Goal: Information Seeking & Learning: Learn about a topic

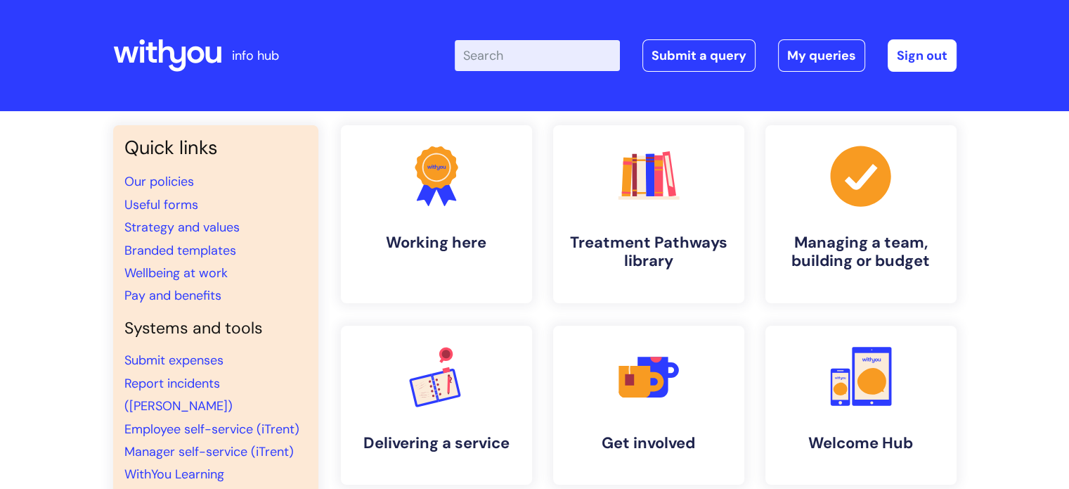
click at [510, 63] on input "Enter your search term here..." at bounding box center [537, 55] width 165 height 31
type input "cent"
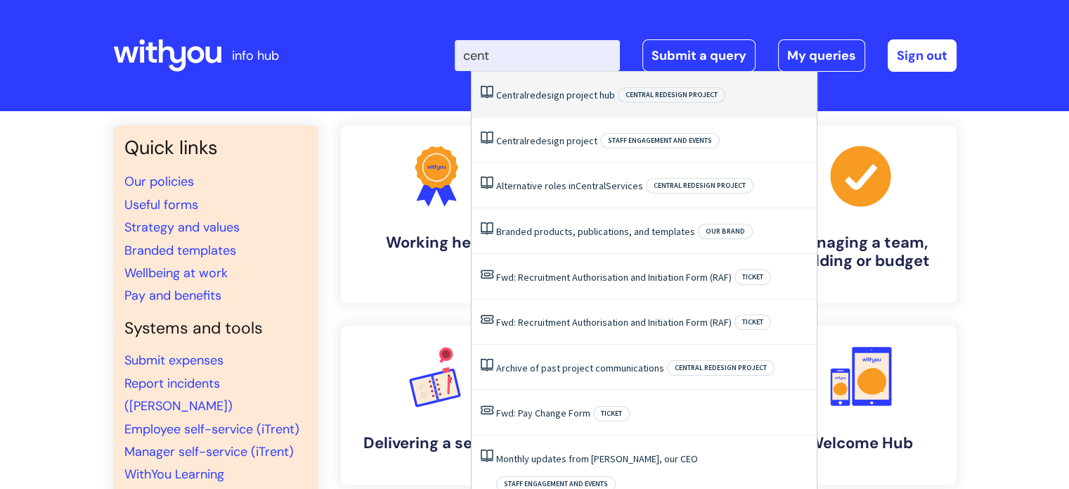
click at [523, 89] on span "Central" at bounding box center [511, 95] width 30 height 13
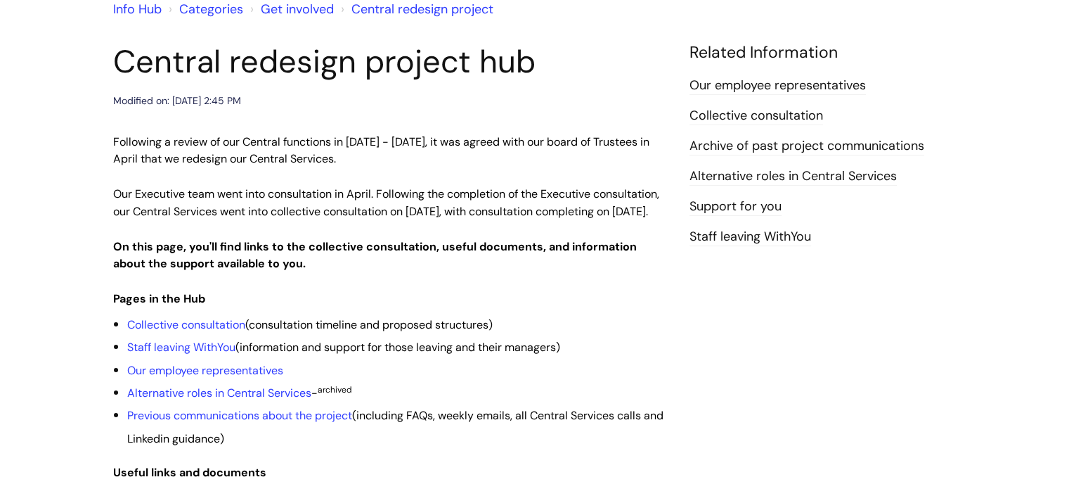
scroll to position [211, 0]
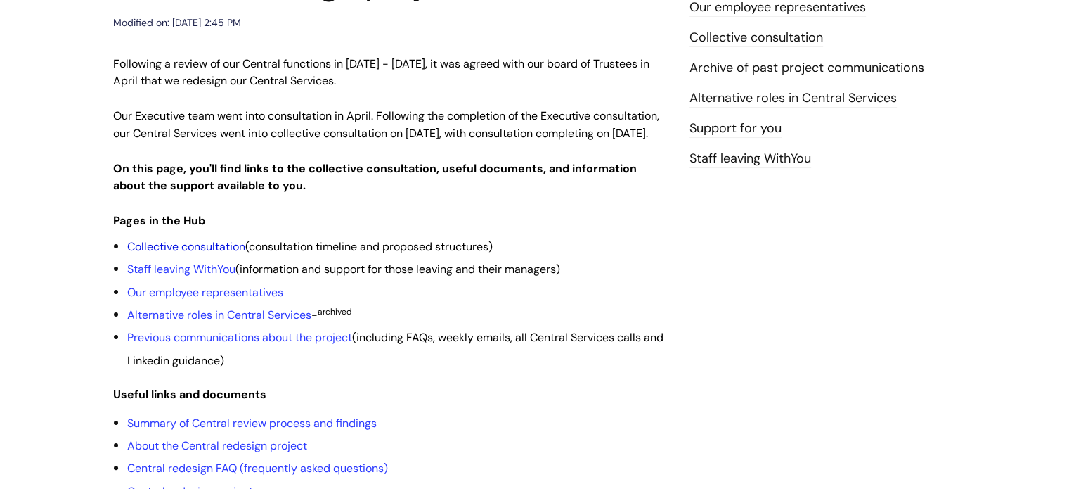
click at [189, 254] on link "Collective consultation" at bounding box center [186, 246] width 118 height 15
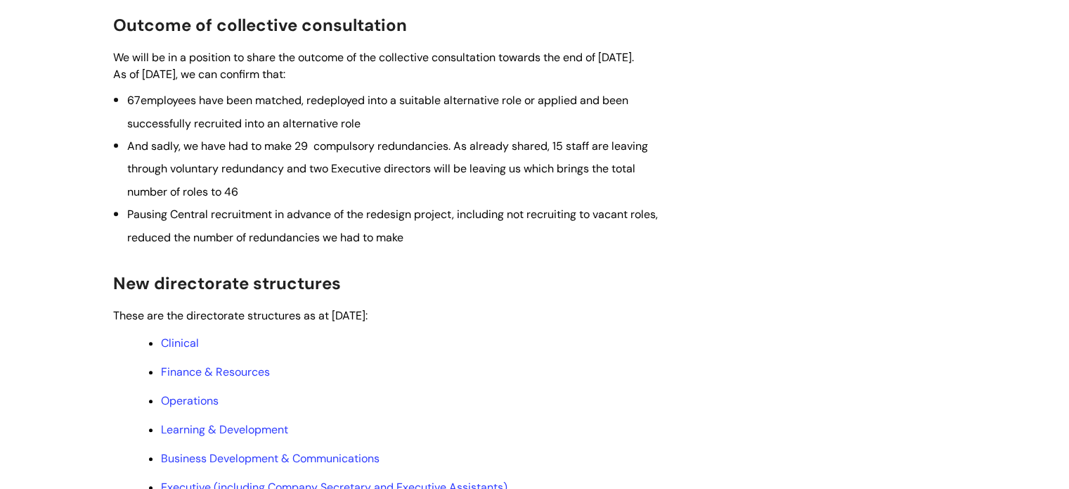
scroll to position [703, 0]
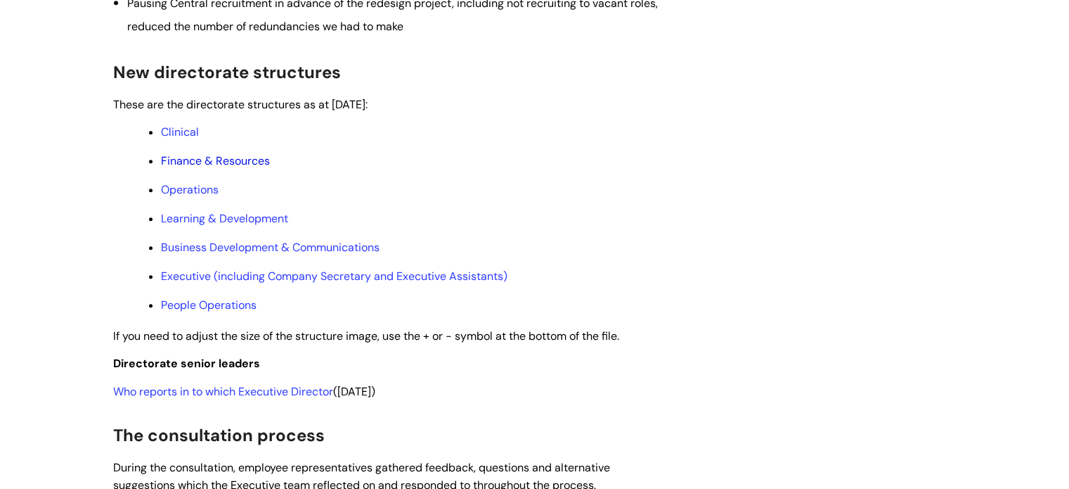
click at [214, 168] on link "Finance & Resources" at bounding box center [215, 160] width 109 height 15
